Goal: Find specific page/section: Find specific page/section

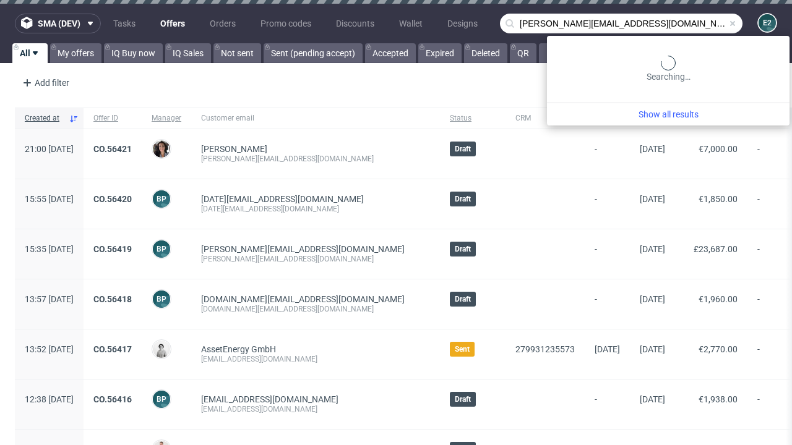
type input "[PERSON_NAME][EMAIL_ADDRESS][DOMAIN_NAME]"
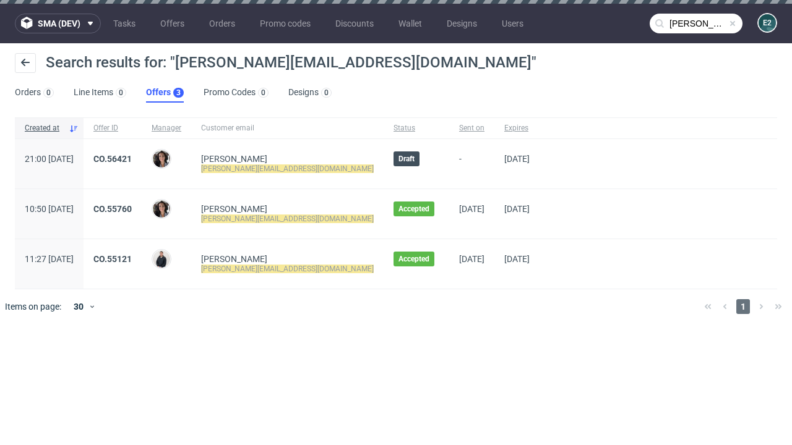
click at [164, 93] on link "Offers 3" at bounding box center [165, 93] width 38 height 20
click at [132, 159] on link "CO.56421" at bounding box center [112, 159] width 38 height 10
